Goal: Navigation & Orientation: Find specific page/section

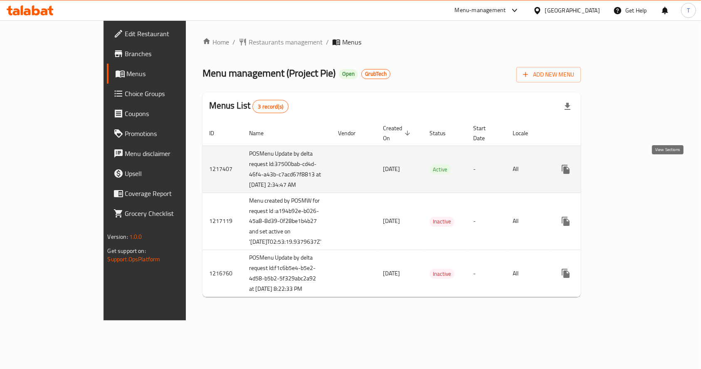
click at [631, 168] on icon "enhanced table" at bounding box center [626, 169] width 10 height 10
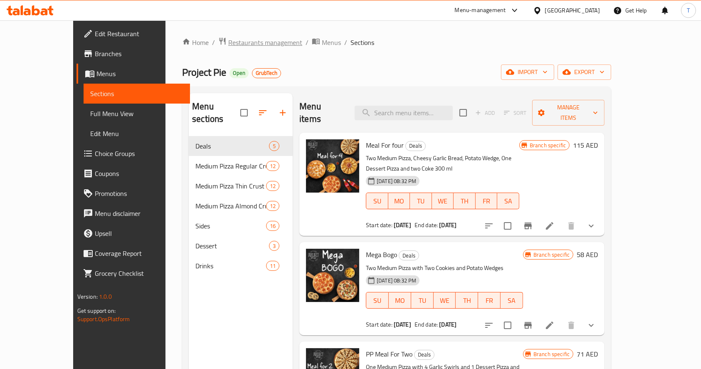
click at [228, 45] on span "Restaurants management" at bounding box center [265, 42] width 74 height 10
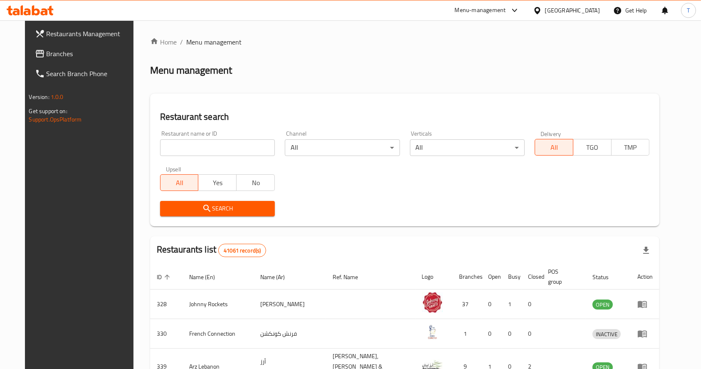
click at [30, 45] on link "Branches" at bounding box center [85, 54] width 114 height 20
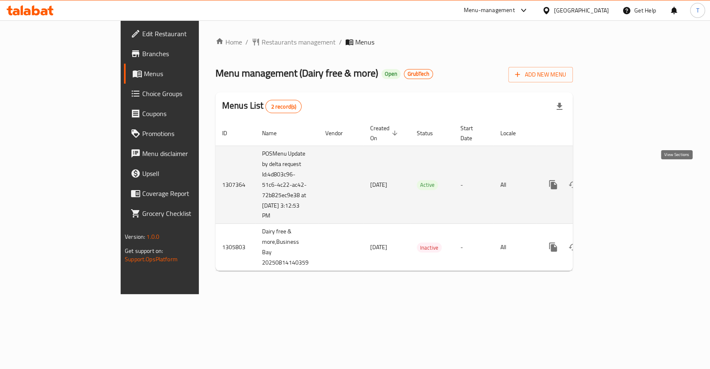
click at [617, 181] on icon "enhanced table" at bounding box center [612, 184] width 7 height 7
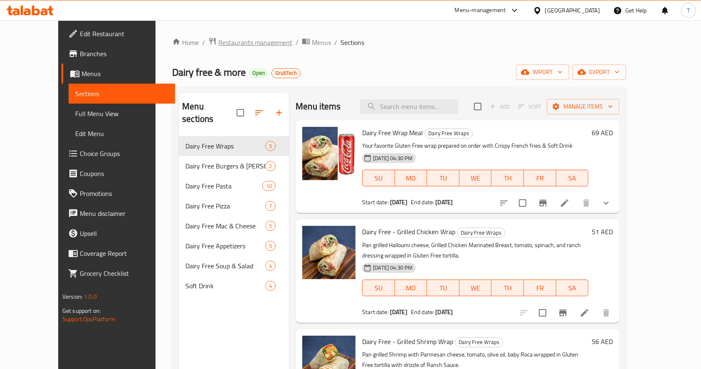
click at [218, 40] on span "Restaurants management" at bounding box center [255, 42] width 74 height 10
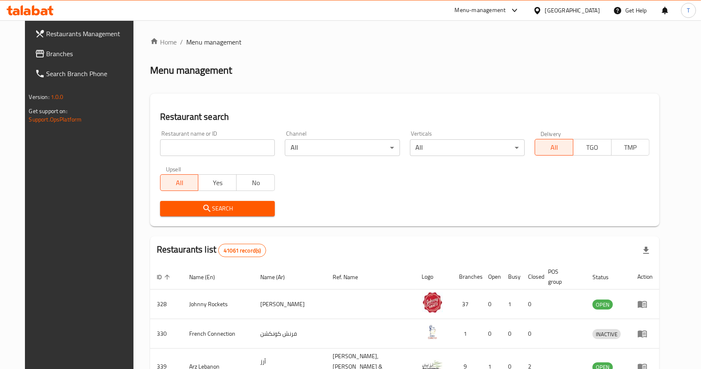
click at [47, 54] on span "Branches" at bounding box center [91, 54] width 89 height 10
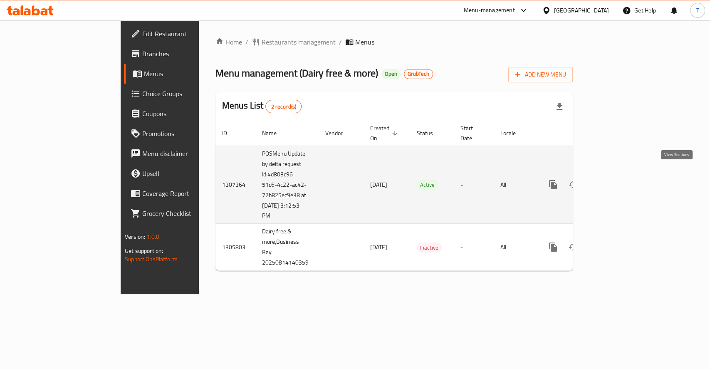
click at [618, 180] on icon "enhanced table" at bounding box center [613, 185] width 10 height 10
